Goal: Task Accomplishment & Management: Use online tool/utility

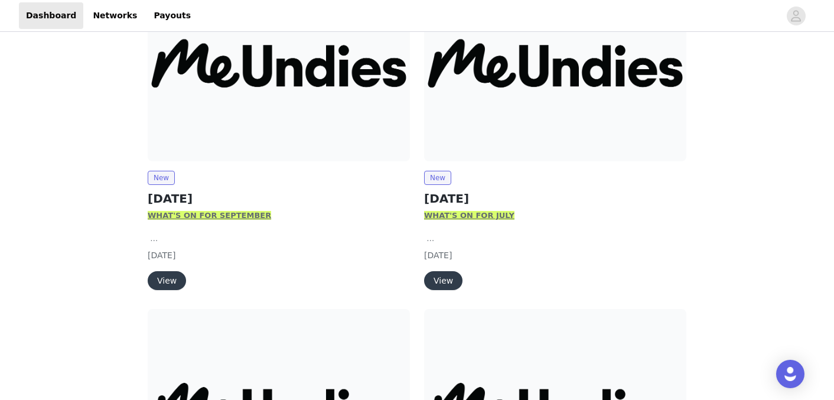
scroll to position [210, 0]
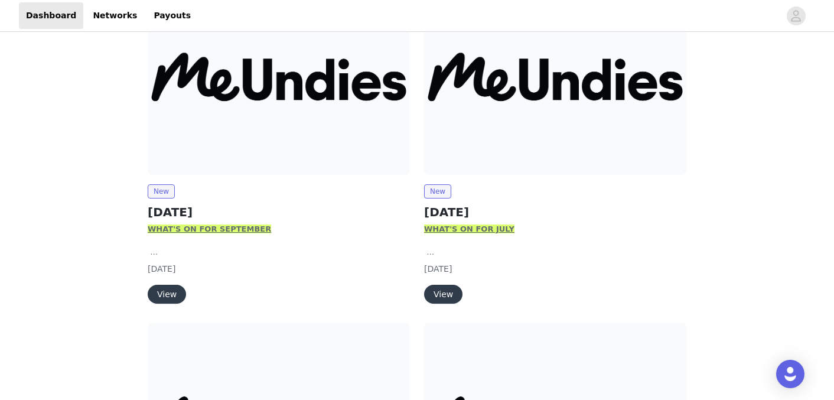
click at [167, 296] on button "View" at bounding box center [167, 294] width 38 height 19
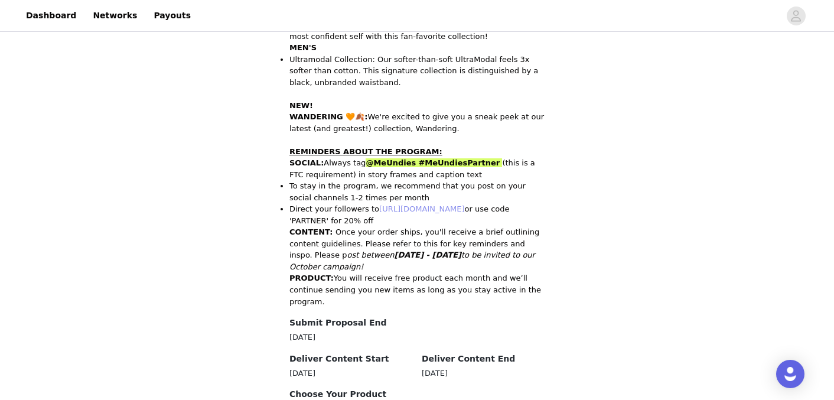
scroll to position [672, 0]
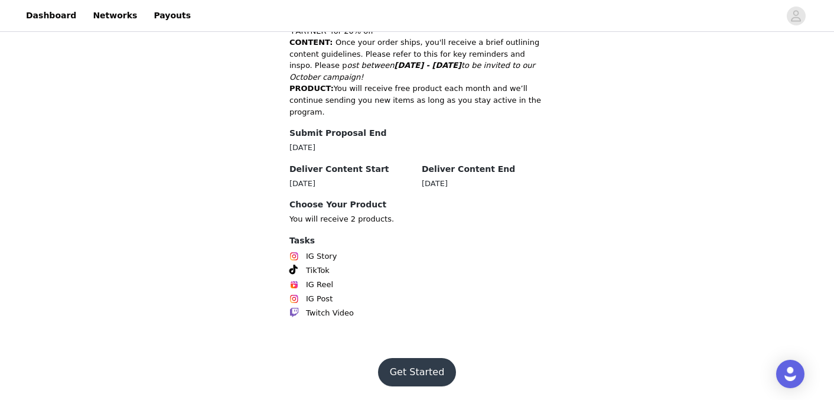
click at [411, 363] on button "Get Started" at bounding box center [417, 372] width 79 height 28
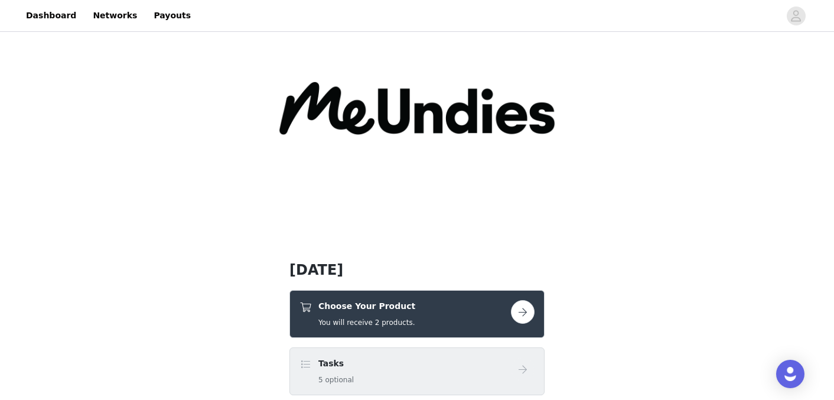
scroll to position [240, 0]
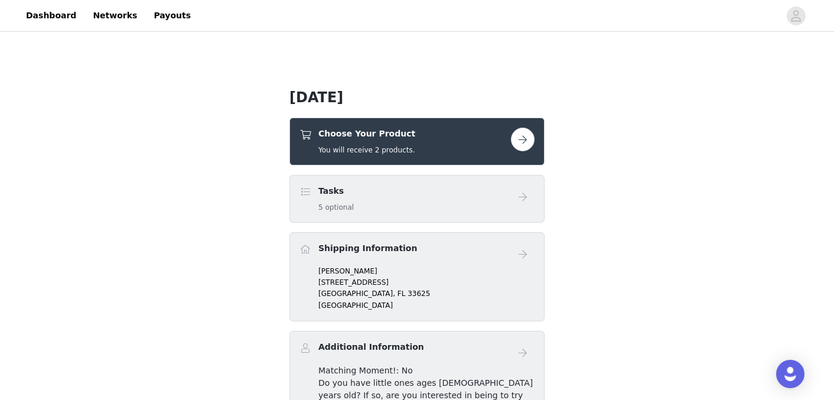
click at [527, 139] on button "button" at bounding box center [523, 140] width 24 height 24
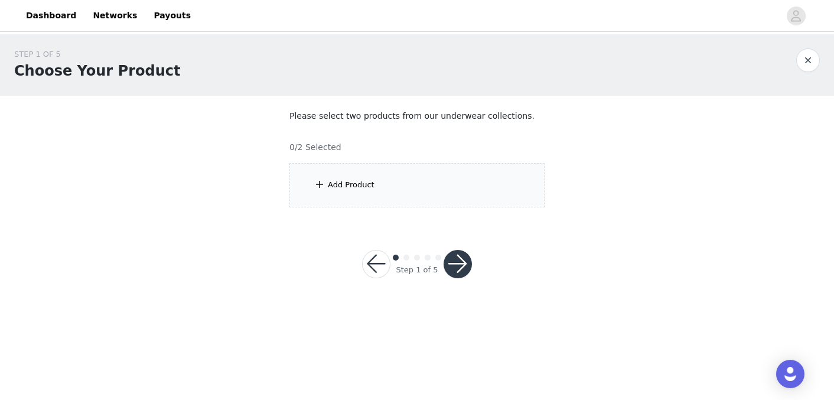
click at [364, 185] on div "Add Product" at bounding box center [351, 185] width 47 height 12
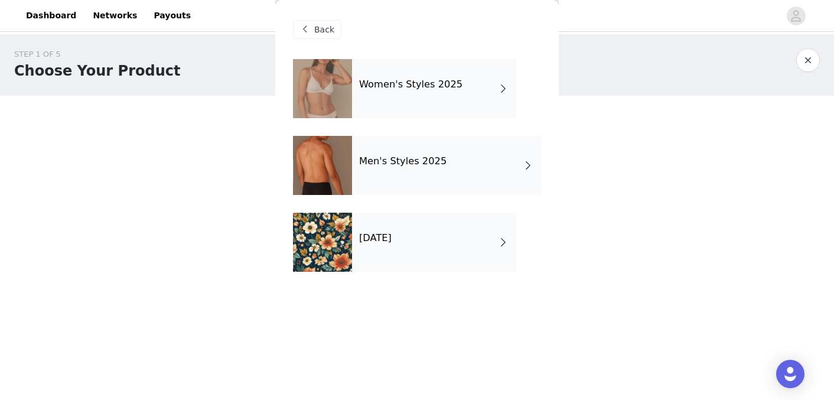
click at [390, 96] on div "Women's Styles 2025" at bounding box center [434, 88] width 164 height 59
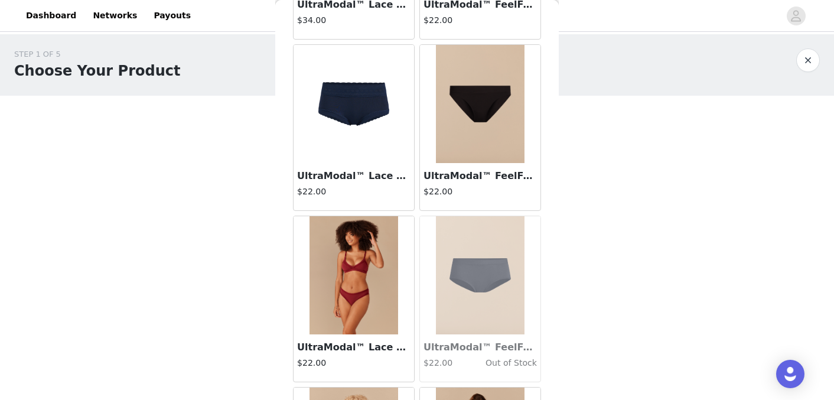
scroll to position [1408, 0]
